Goal: Information Seeking & Learning: Learn about a topic

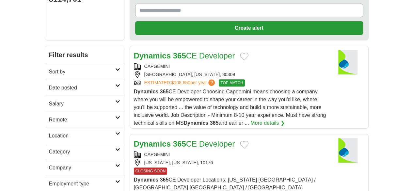
scroll to position [81, 0]
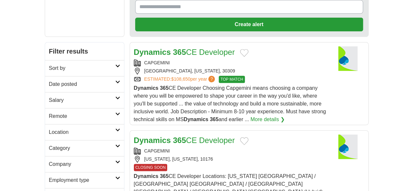
click at [193, 136] on link "Dynamics 365 CE Developer" at bounding box center [184, 140] width 101 height 9
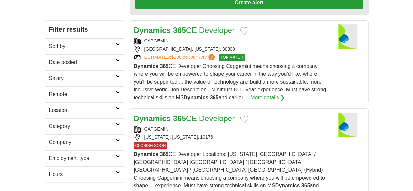
scroll to position [0, 0]
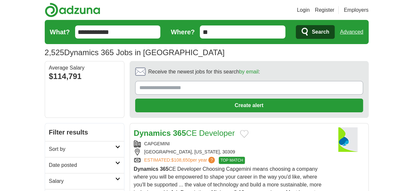
click at [49, 161] on h2 "Date posted" at bounding box center [82, 165] width 66 height 8
click at [49, 177] on link "Last 24 hours" at bounding box center [84, 181] width 71 height 8
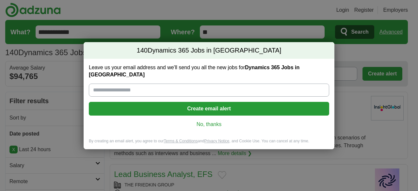
click at [212, 125] on div "Leave us your email address and we'll send you all the new jobs for Dynamics 36…" at bounding box center [209, 99] width 251 height 80
click at [206, 121] on link "No, thanks" at bounding box center [209, 124] width 230 height 7
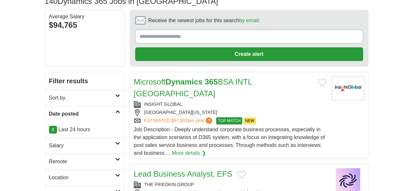
scroll to position [52, 0]
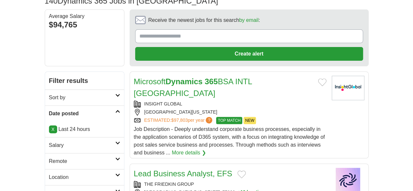
click at [50, 153] on link "Remote" at bounding box center [84, 161] width 79 height 16
click at [49, 174] on link "Remote jobs" at bounding box center [63, 177] width 29 height 6
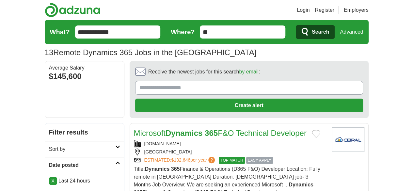
click at [186, 129] on link "Microsoft Dynamics 365 F&O Technical Developer" at bounding box center [220, 133] width 173 height 9
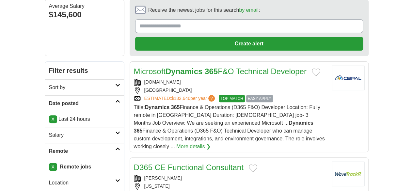
scroll to position [65, 0]
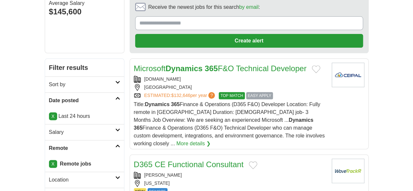
click at [168, 160] on link "D365 CE Functional Consultant" at bounding box center [189, 164] width 110 height 9
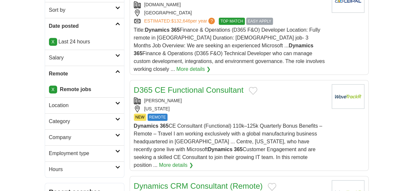
scroll to position [139, 0]
click at [170, 181] on link "Dynamics CRM Consultant (Remote)" at bounding box center [198, 185] width 129 height 9
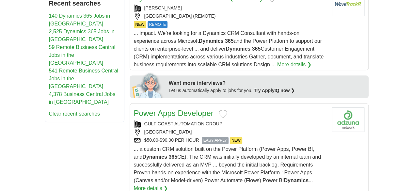
scroll to position [328, 0]
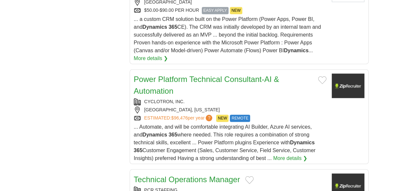
scroll to position [459, 0]
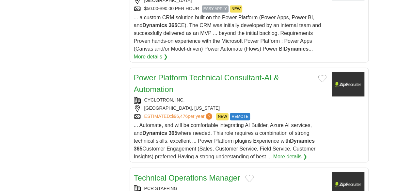
click at [187, 173] on link "Technical Operations Manager" at bounding box center [187, 177] width 106 height 9
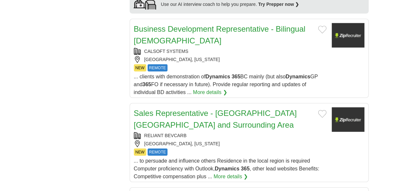
scroll to position [736, 0]
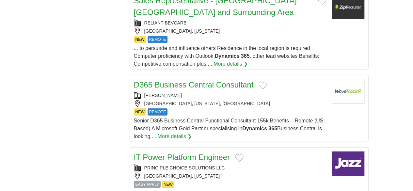
scroll to position [854, 0]
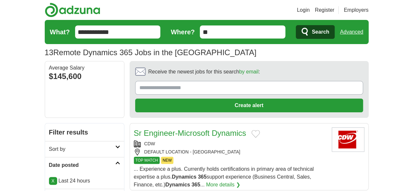
click at [182, 129] on link "Sr Engineer-Microsoft Dynamics" at bounding box center [190, 133] width 112 height 9
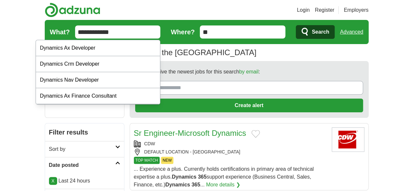
click at [83, 32] on input "**********" at bounding box center [117, 31] width 85 height 13
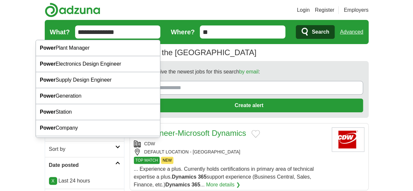
type input "**********"
click at [296, 25] on button "Search" at bounding box center [315, 32] width 39 height 14
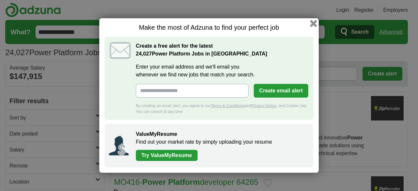
click at [314, 23] on button "button" at bounding box center [313, 23] width 7 height 7
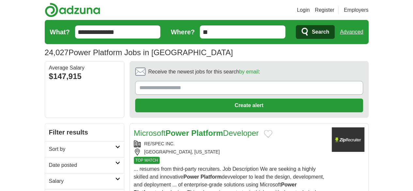
click at [191, 129] on strong "Platform" at bounding box center [207, 133] width 32 height 9
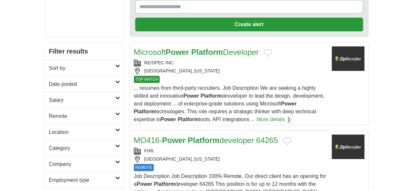
scroll to position [81, 0]
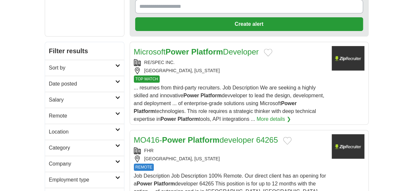
click at [188, 135] on strong "Platform" at bounding box center [204, 139] width 32 height 9
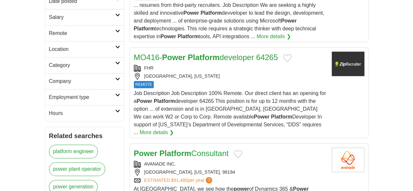
scroll to position [164, 0]
click at [174, 148] on link "Power Platform Consultant" at bounding box center [181, 152] width 95 height 9
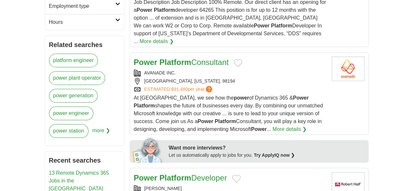
scroll to position [257, 0]
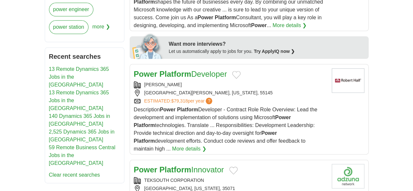
scroll to position [359, 0]
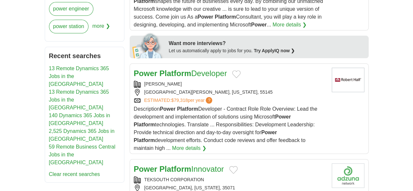
click at [159, 164] on strong "Platform" at bounding box center [175, 168] width 32 height 9
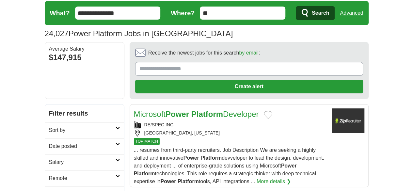
scroll to position [66, 0]
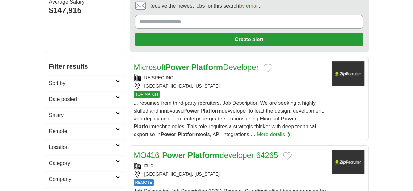
click at [49, 95] on h2 "Date posted" at bounding box center [82, 99] width 66 height 8
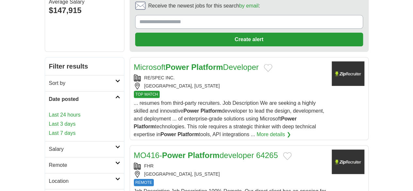
click at [49, 111] on link "Last 24 hours" at bounding box center [84, 115] width 71 height 8
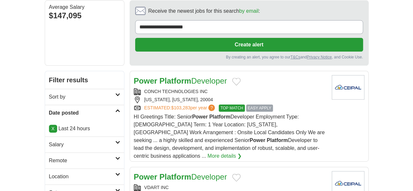
click at [49, 157] on h2 "Remote" at bounding box center [82, 161] width 66 height 8
click at [49, 173] on link "Remote jobs" at bounding box center [63, 176] width 29 height 6
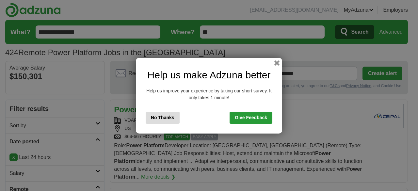
click at [174, 121] on button "No Thanks" at bounding box center [163, 118] width 34 height 12
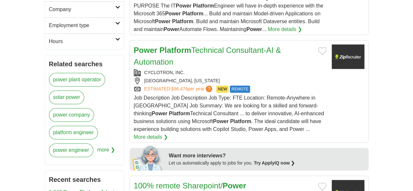
scroll to position [317, 0]
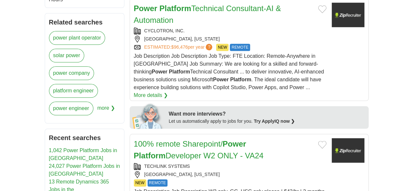
click at [182, 139] on link "100% remote Sharepoint/ Power Platform Developer W2 ONLY - VA24" at bounding box center [199, 149] width 130 height 21
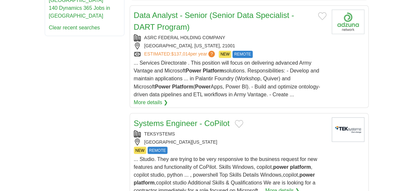
scroll to position [546, 0]
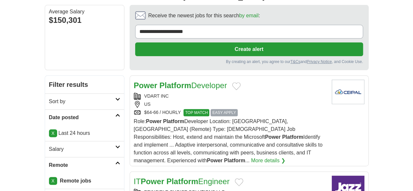
scroll to position [0, 0]
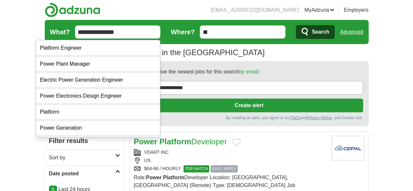
drag, startPoint x: 99, startPoint y: 32, endPoint x: 34, endPoint y: 28, distance: 65.4
click at [45, 28] on form "**********" at bounding box center [207, 32] width 324 height 24
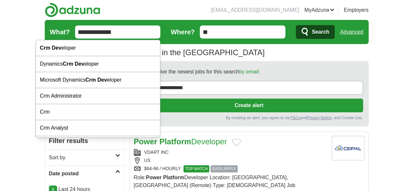
type input "**********"
click at [296, 25] on button "Search" at bounding box center [315, 32] width 39 height 14
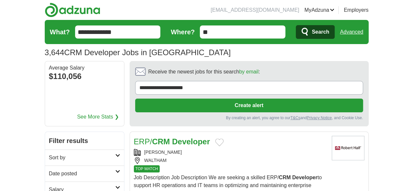
click at [49, 170] on h2 "Date posted" at bounding box center [82, 174] width 66 height 8
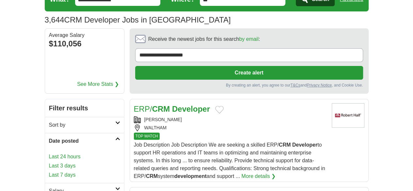
click at [49, 153] on link "Last 24 hours" at bounding box center [84, 157] width 71 height 8
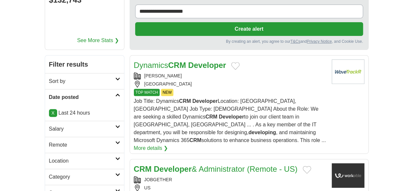
scroll to position [98, 0]
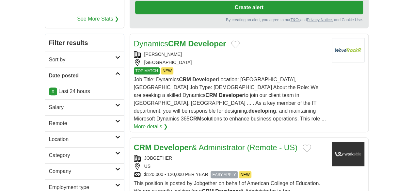
click at [49, 119] on h2 "Remote" at bounding box center [82, 123] width 66 height 8
click at [49, 136] on link "Remote jobs" at bounding box center [63, 139] width 29 height 6
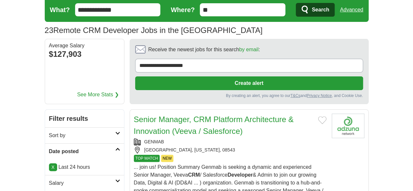
scroll to position [33, 0]
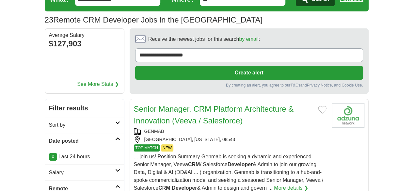
click at [157, 104] on link "Senior Manager, CRM Platform Architecture & Innovation (Veeva / Salesforce)" at bounding box center [214, 114] width 160 height 21
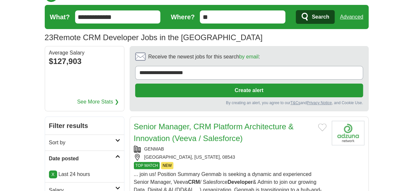
scroll to position [0, 0]
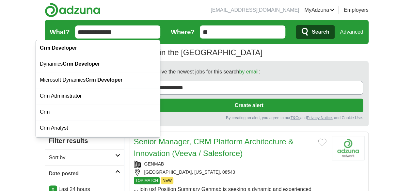
drag, startPoint x: 101, startPoint y: 37, endPoint x: 35, endPoint y: 37, distance: 66.2
click at [45, 37] on form "**********" at bounding box center [207, 32] width 324 height 24
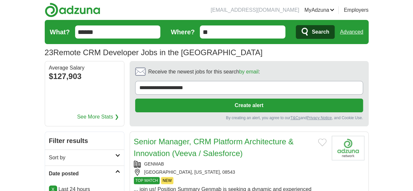
type input "******"
click at [296, 25] on button "Search" at bounding box center [315, 32] width 39 height 14
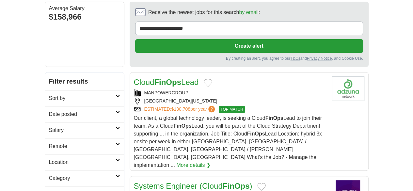
scroll to position [65, 0]
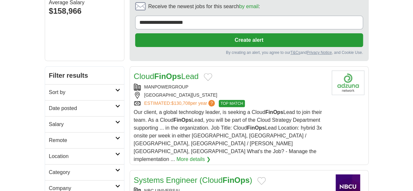
click at [134, 72] on link "Cloud FinOps Lead" at bounding box center [166, 76] width 65 height 9
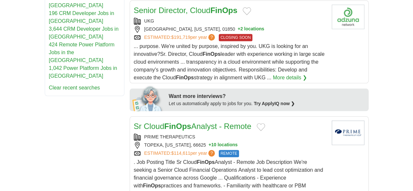
scroll to position [359, 0]
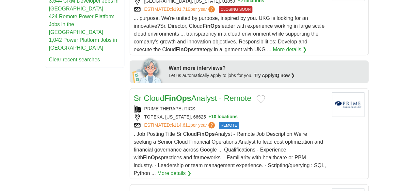
click at [138, 190] on strong "FinOps" at bounding box center [147, 194] width 27 height 9
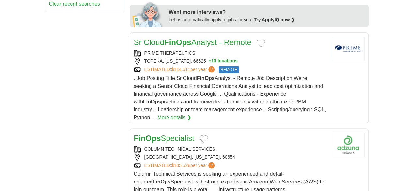
scroll to position [424, 0]
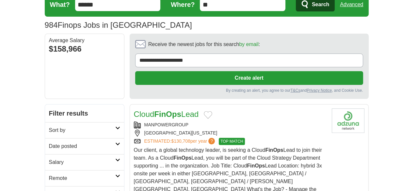
scroll to position [0, 0]
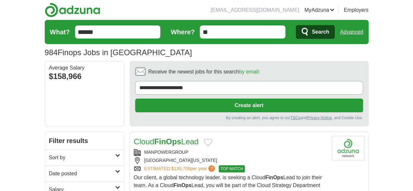
click at [49, 170] on h2 "Date posted" at bounding box center [82, 174] width 66 height 8
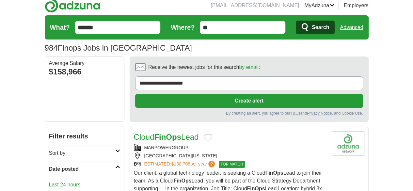
scroll to position [65, 0]
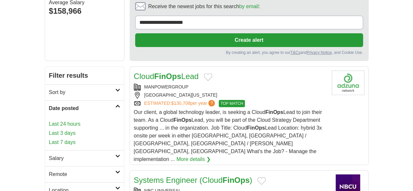
click at [49, 120] on link "Last 24 hours" at bounding box center [84, 124] width 71 height 8
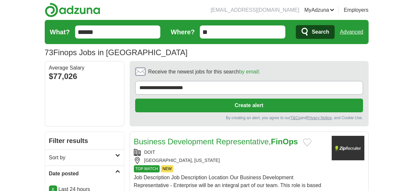
scroll to position [65, 0]
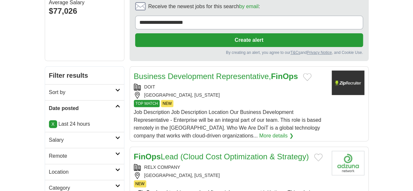
click at [45, 148] on link "Remote" at bounding box center [84, 156] width 79 height 16
click at [45, 164] on div "Remote jobs" at bounding box center [84, 172] width 79 height 16
click at [49, 169] on link "Remote jobs" at bounding box center [63, 172] width 29 height 6
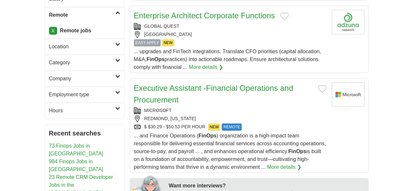
scroll to position [196, 0]
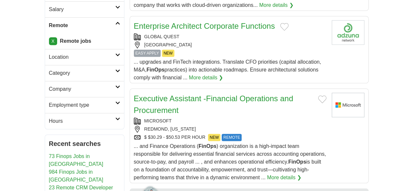
click at [157, 94] on link "Executive Assistant -Financial Operations and Procurement" at bounding box center [213, 104] width 159 height 21
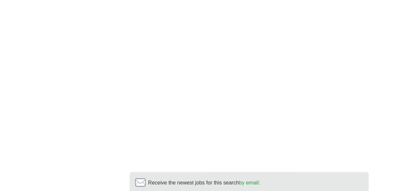
scroll to position [653, 0]
